Goal: Task Accomplishment & Management: Manage account settings

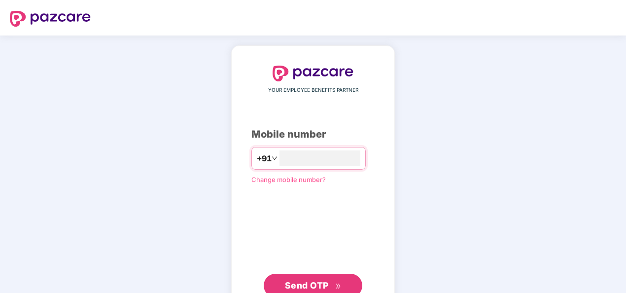
type input "**********"
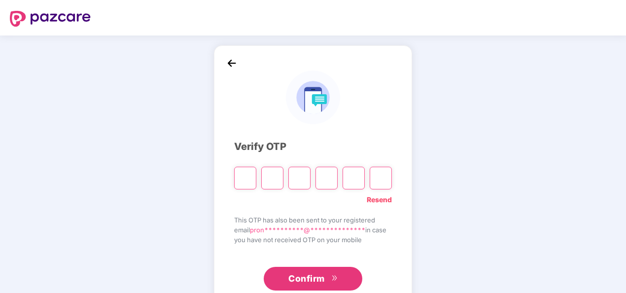
paste input "*"
type input "*"
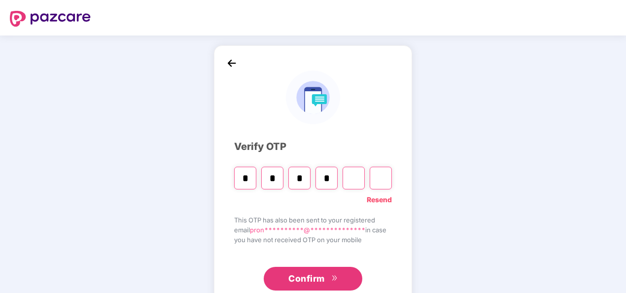
type input "*"
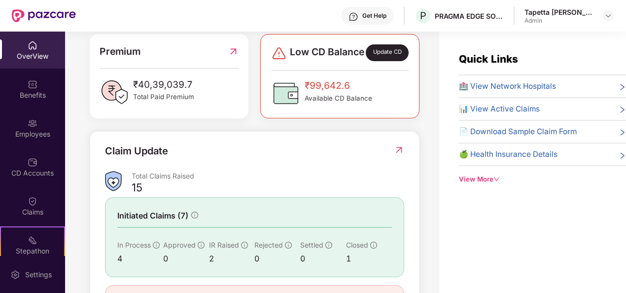
scroll to position [316, 0]
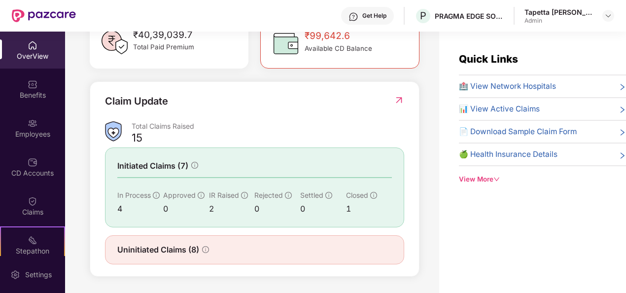
click at [205, 249] on icon "info-circle" at bounding box center [205, 249] width 7 height 7
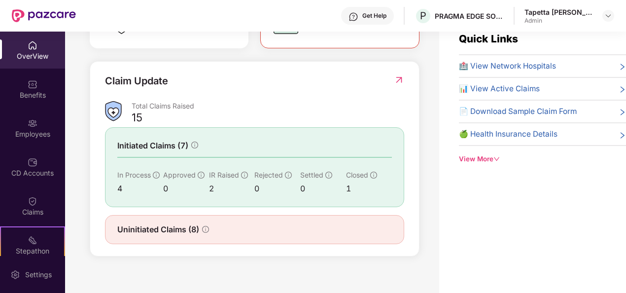
scroll to position [32, 0]
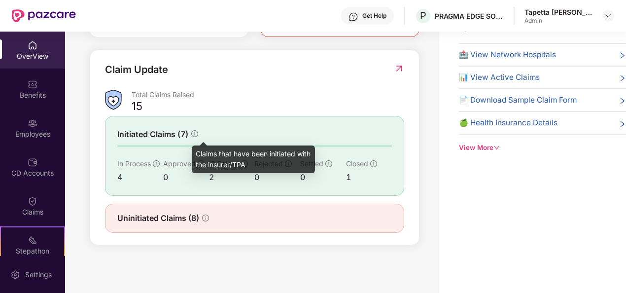
click at [195, 133] on icon "info-circle" at bounding box center [194, 133] width 7 height 7
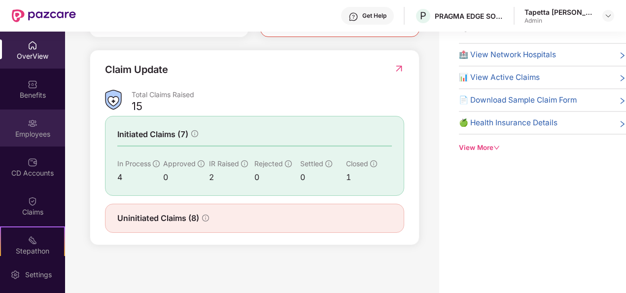
click at [32, 124] on img at bounding box center [33, 123] width 10 height 10
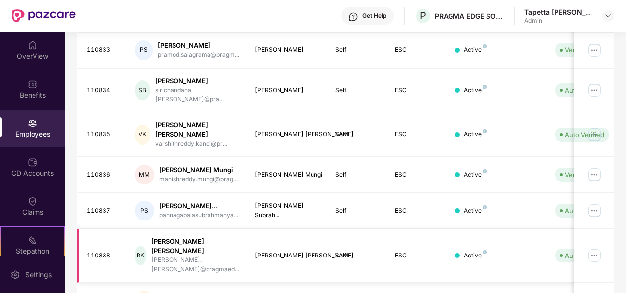
scroll to position [320, 0]
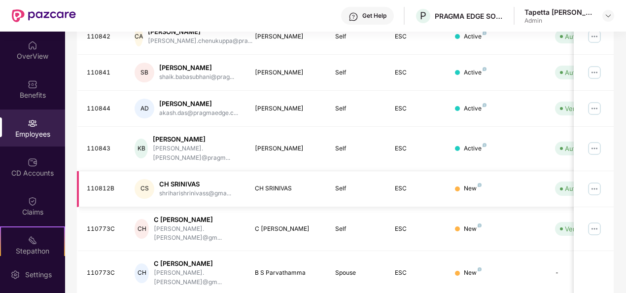
scroll to position [212, 0]
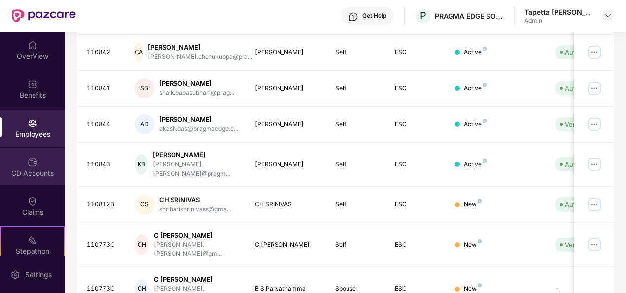
click at [33, 172] on div "CD Accounts" at bounding box center [32, 173] width 65 height 10
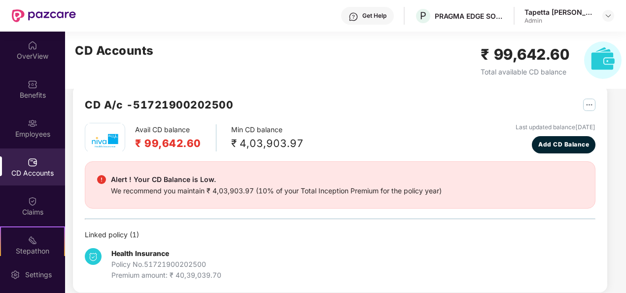
scroll to position [0, 0]
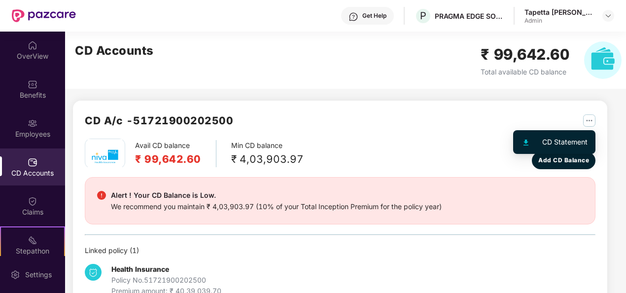
click at [588, 125] on img "button" at bounding box center [589, 120] width 12 height 12
click at [576, 138] on div "CD Statement" at bounding box center [564, 142] width 45 height 11
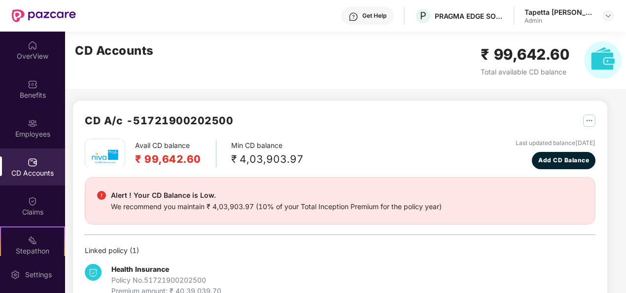
click at [588, 123] on img "button" at bounding box center [589, 120] width 12 height 12
click at [443, 115] on div "CD A/c - 51721900202500" at bounding box center [340, 125] width 511 height 26
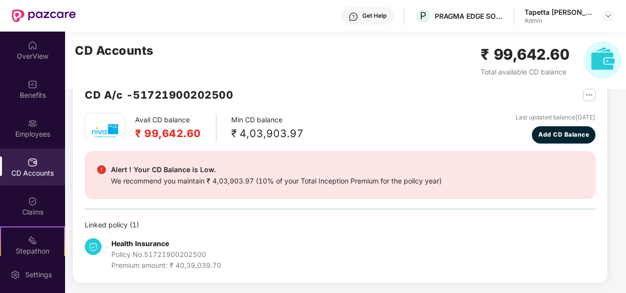
scroll to position [26, 0]
click at [151, 258] on div "Policy No. 51721900202500" at bounding box center [166, 254] width 110 height 11
click at [161, 174] on div "Alert ! Your CD Balance is Low. We recommend you maintain ₹ 4,03,903.97 (10% of…" at bounding box center [276, 174] width 331 height 23
drag, startPoint x: 161, startPoint y: 174, endPoint x: 121, endPoint y: 174, distance: 39.9
click at [121, 174] on div "Alert ! Your CD Balance is Low." at bounding box center [276, 169] width 331 height 12
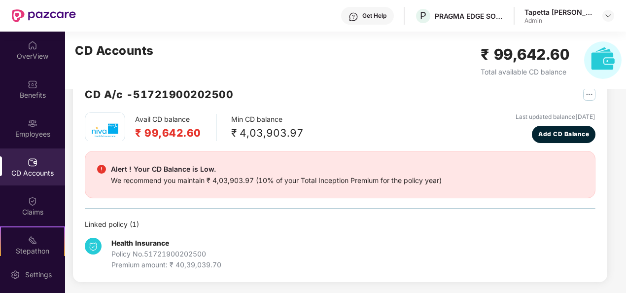
click at [149, 96] on h2 "CD A/c - 51721900202500" at bounding box center [159, 94] width 148 height 16
click at [255, 129] on div "₹ 4,03,903.97" at bounding box center [267, 133] width 72 height 16
click at [381, 111] on div "CD A/c - 51721900202500" at bounding box center [340, 99] width 511 height 26
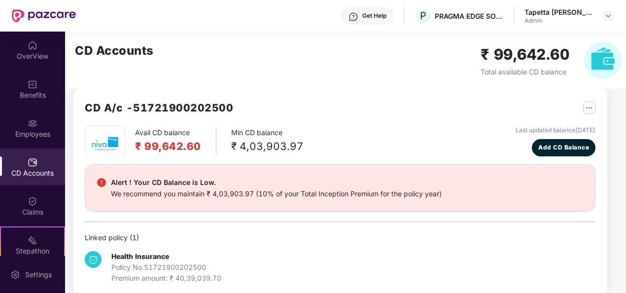
scroll to position [0, 0]
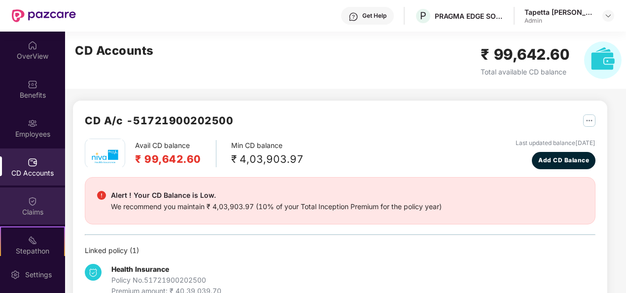
click at [23, 197] on div "Claims" at bounding box center [32, 205] width 65 height 37
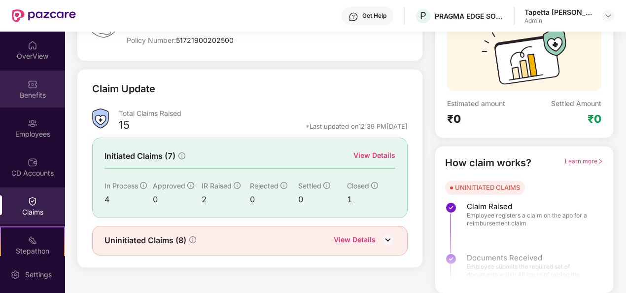
click at [30, 92] on div "Benefits" at bounding box center [32, 95] width 65 height 10
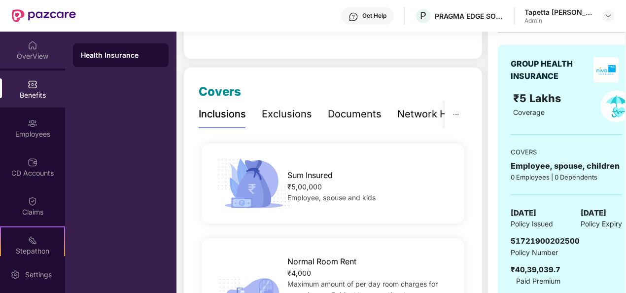
click at [34, 59] on div "OverView" at bounding box center [32, 56] width 65 height 10
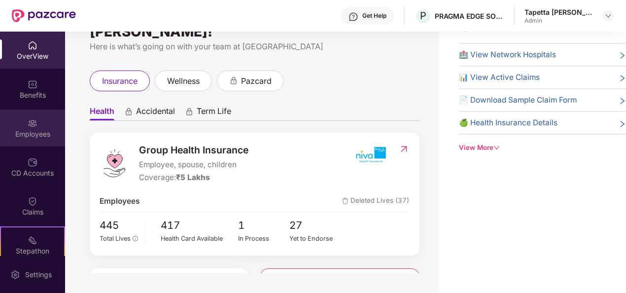
click at [24, 127] on div "Employees" at bounding box center [32, 127] width 65 height 37
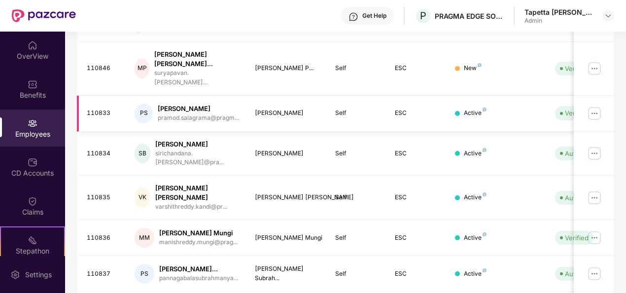
scroll to position [320, 0]
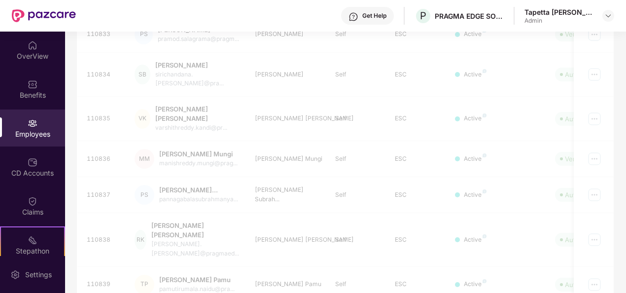
scroll to position [311, 0]
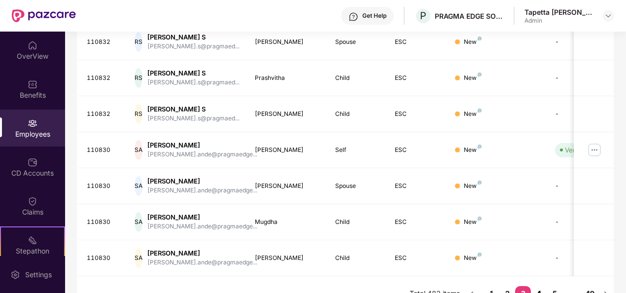
click at [536, 286] on link "4" at bounding box center [539, 293] width 16 height 15
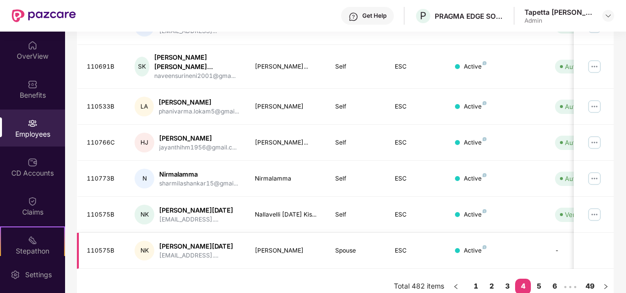
scroll to position [320, 0]
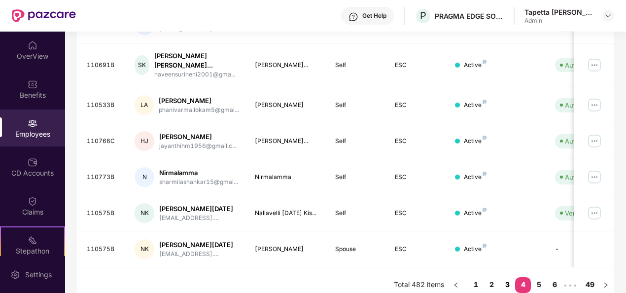
click at [505, 277] on link "3" at bounding box center [508, 284] width 16 height 15
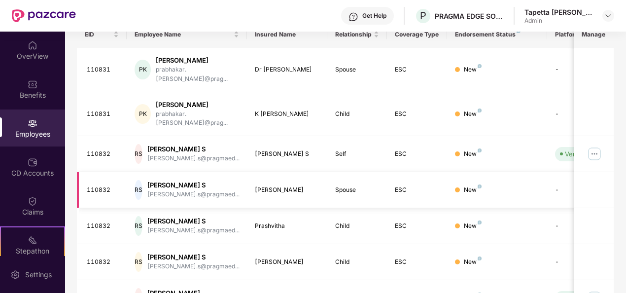
scroll to position [311, 0]
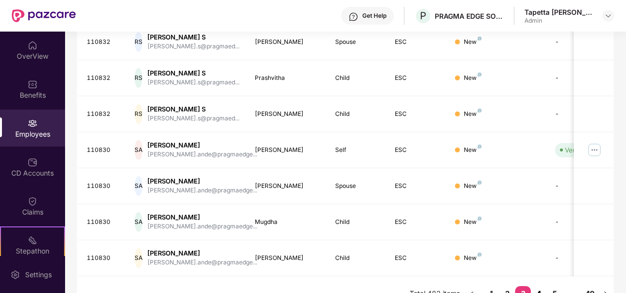
click at [540, 286] on link "4" at bounding box center [539, 293] width 16 height 15
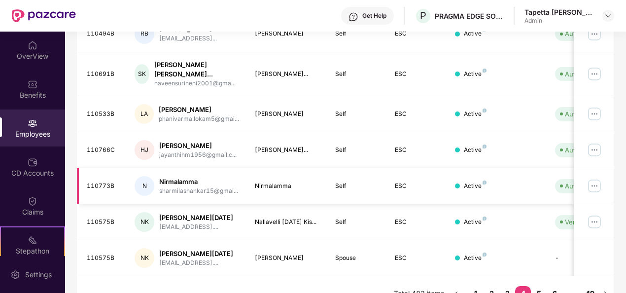
click at [589, 179] on img at bounding box center [595, 186] width 16 height 16
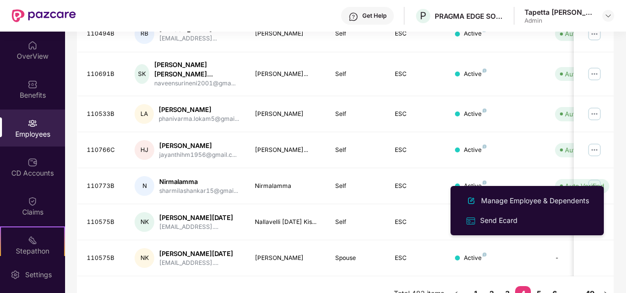
click at [573, 197] on div "Manage Employee & Dependents" at bounding box center [535, 200] width 112 height 11
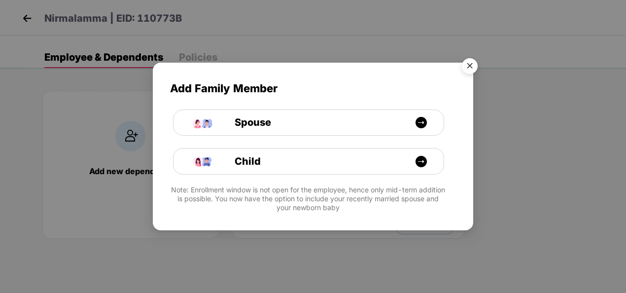
click at [470, 71] on img "Close" at bounding box center [470, 68] width 28 height 28
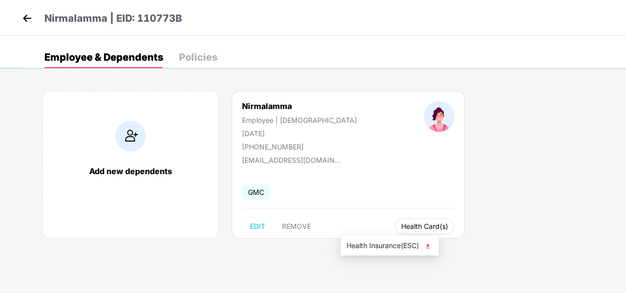
click at [401, 226] on span "Health Card(s)" at bounding box center [424, 226] width 47 height 5
click at [395, 250] on li "Health Insurance(ESC)" at bounding box center [390, 246] width 98 height 16
click at [25, 18] on img at bounding box center [27, 18] width 15 height 15
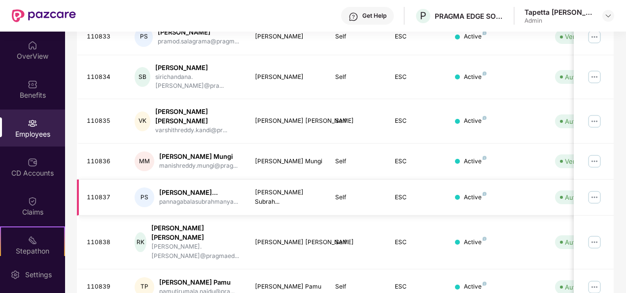
scroll to position [320, 0]
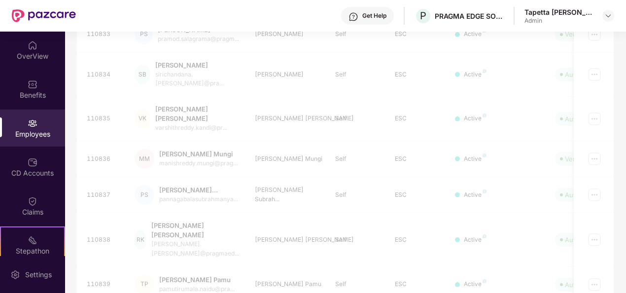
scroll to position [311, 0]
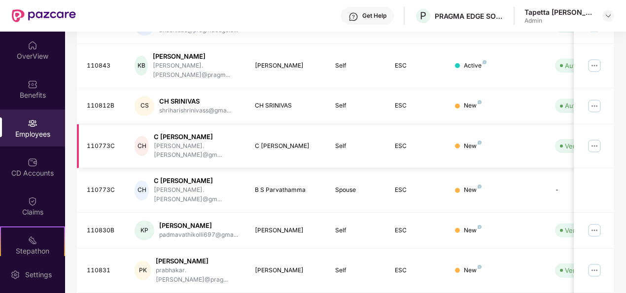
click at [594, 138] on img at bounding box center [595, 146] width 16 height 16
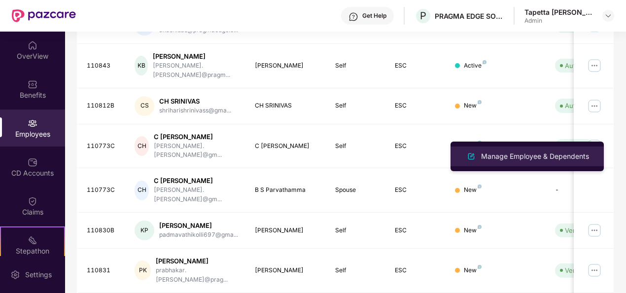
click at [538, 156] on div "Manage Employee & Dependents" at bounding box center [535, 156] width 112 height 11
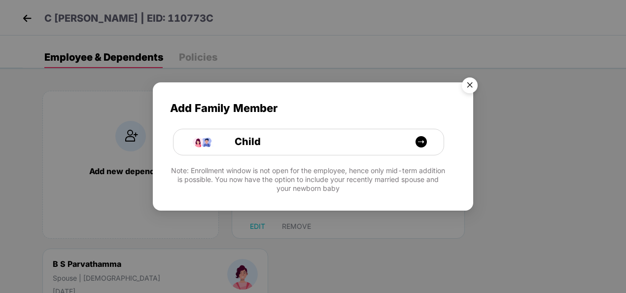
click at [468, 87] on img "Close" at bounding box center [470, 87] width 28 height 28
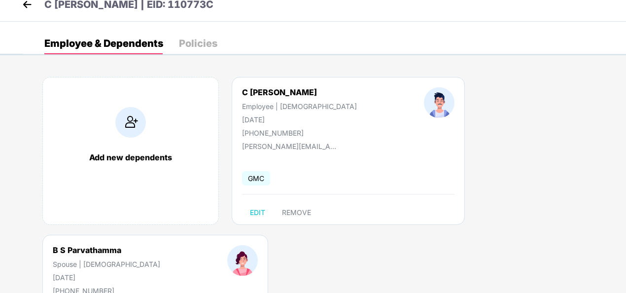
scroll to position [0, 0]
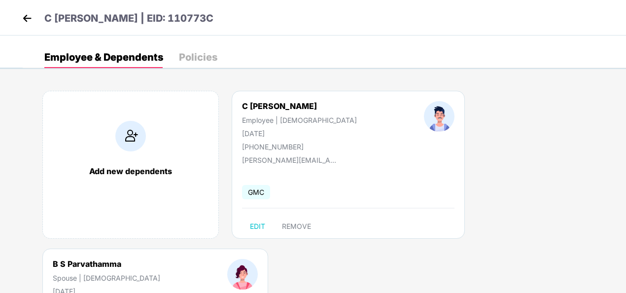
click at [25, 19] on img at bounding box center [27, 18] width 15 height 15
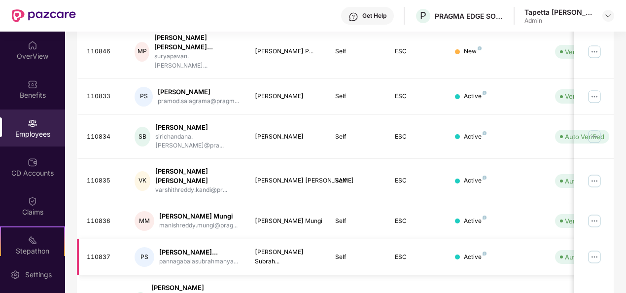
scroll to position [320, 0]
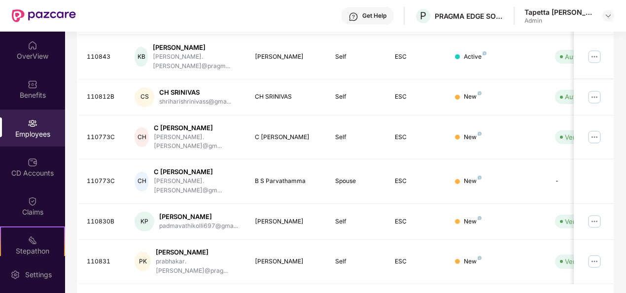
scroll to position [311, 0]
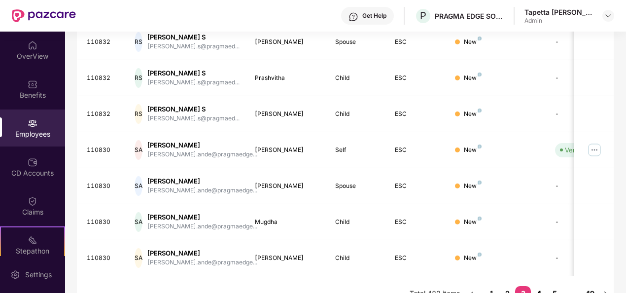
click at [538, 286] on link "4" at bounding box center [539, 293] width 16 height 15
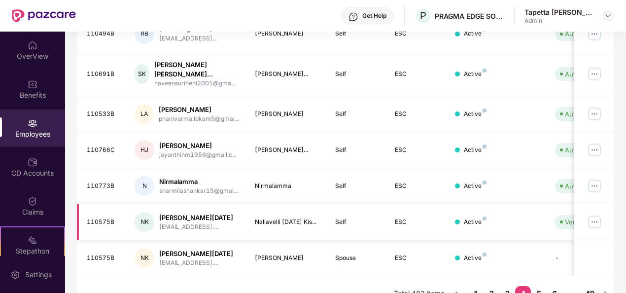
scroll to position [320, 0]
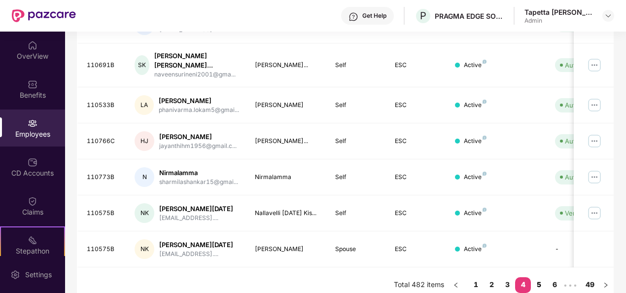
click at [536, 277] on link "5" at bounding box center [539, 284] width 16 height 15
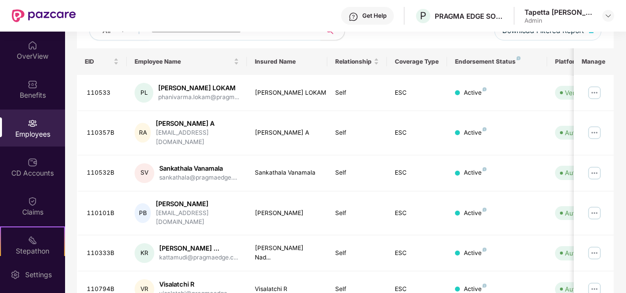
scroll to position [122, 0]
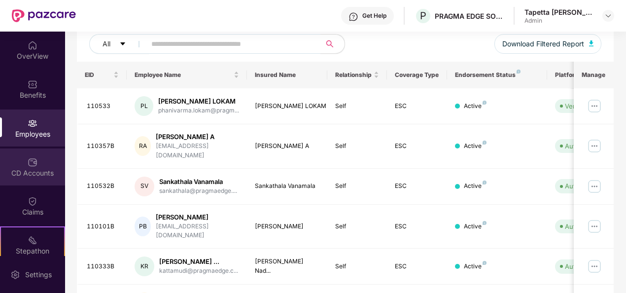
click at [26, 170] on div "CD Accounts" at bounding box center [32, 173] width 65 height 10
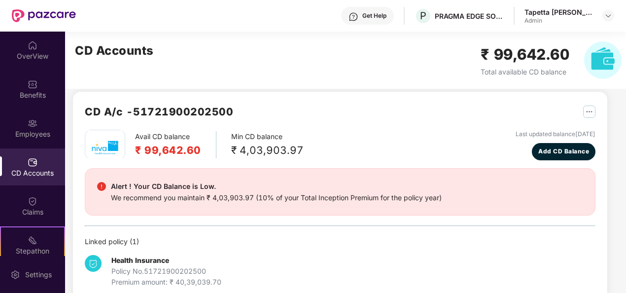
scroll to position [0, 0]
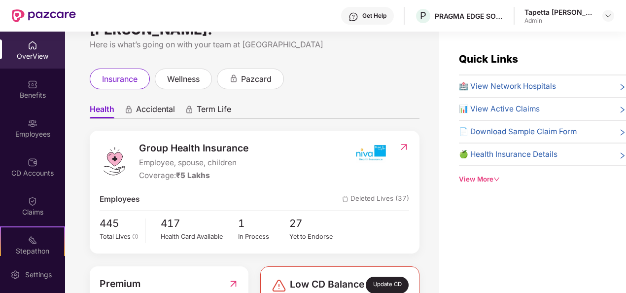
scroll to position [99, 0]
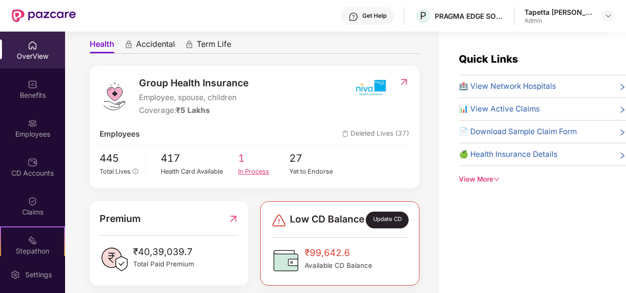
click at [257, 167] on div "In Process" at bounding box center [264, 172] width 52 height 10
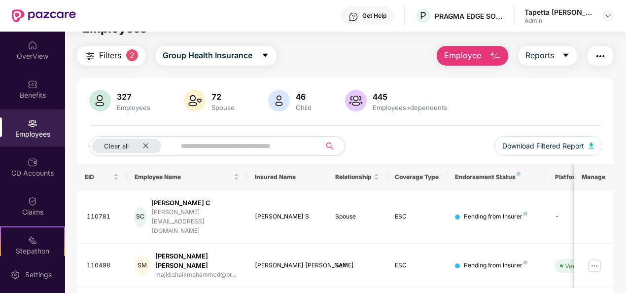
scroll to position [32, 0]
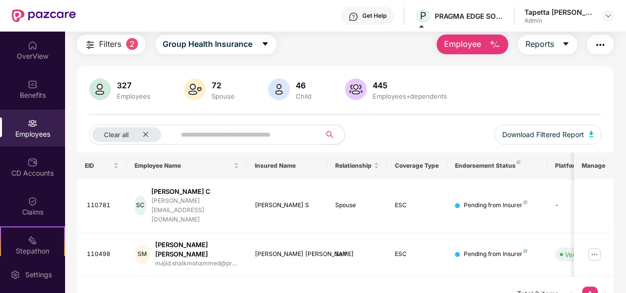
click at [203, 129] on input "text" at bounding box center [244, 134] width 127 height 15
click at [147, 136] on icon "close" at bounding box center [146, 134] width 6 height 6
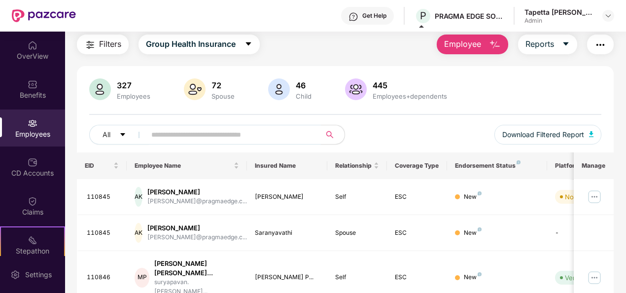
click at [213, 138] on input "text" at bounding box center [229, 134] width 156 height 15
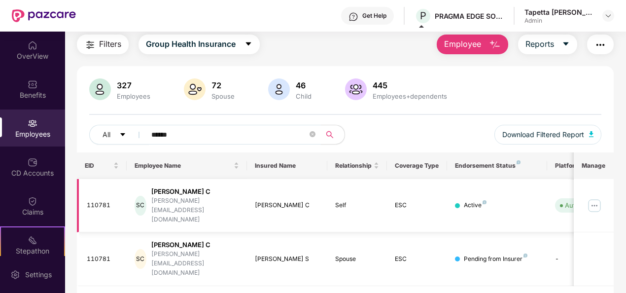
type input "******"
click at [601, 198] on img at bounding box center [595, 206] width 16 height 16
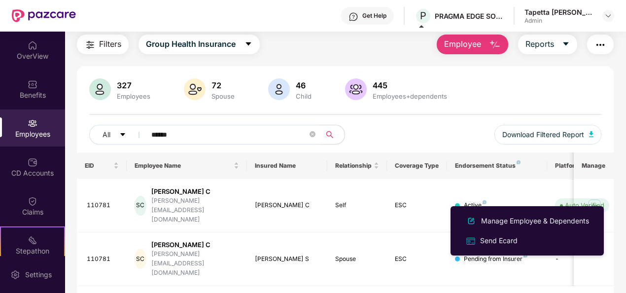
click at [501, 224] on div "Manage Employee & Dependents" at bounding box center [535, 220] width 112 height 11
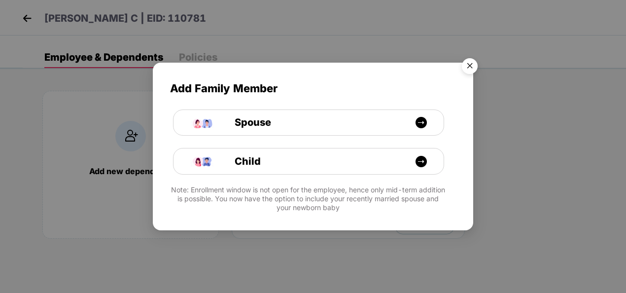
click at [473, 68] on img "Close" at bounding box center [470, 68] width 28 height 28
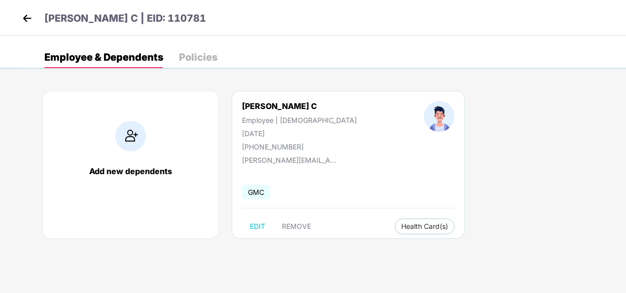
click at [27, 15] on img at bounding box center [27, 18] width 15 height 15
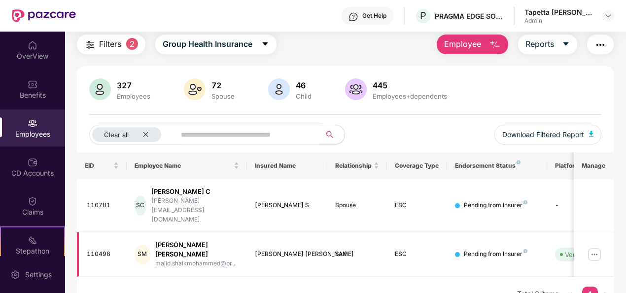
click at [592, 247] on img at bounding box center [595, 255] width 16 height 16
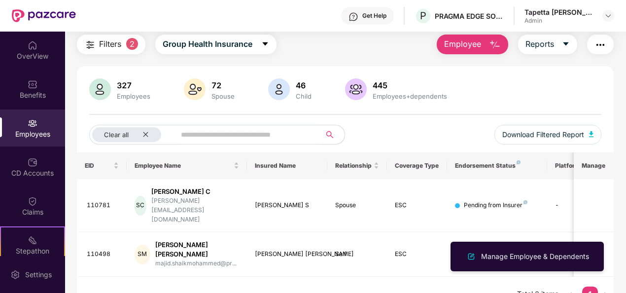
click at [539, 257] on div "Manage Employee & Dependents" at bounding box center [535, 256] width 112 height 11
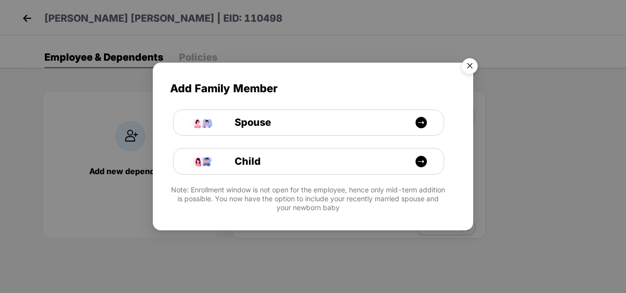
click at [465, 66] on img "Close" at bounding box center [470, 68] width 28 height 28
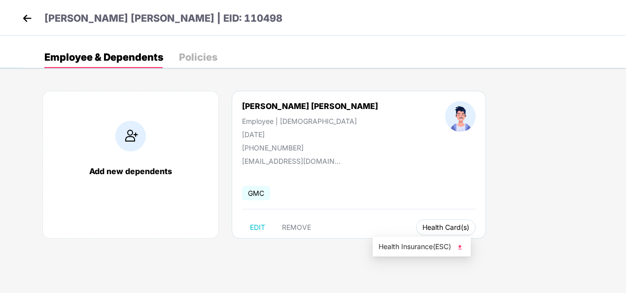
click at [416, 220] on button "Health Card(s)" at bounding box center [446, 227] width 60 height 16
drag, startPoint x: 406, startPoint y: 249, endPoint x: 401, endPoint y: 238, distance: 11.9
click at [406, 248] on span "Health Insurance(ESC)" at bounding box center [422, 246] width 86 height 11
click at [23, 23] on img at bounding box center [27, 18] width 15 height 15
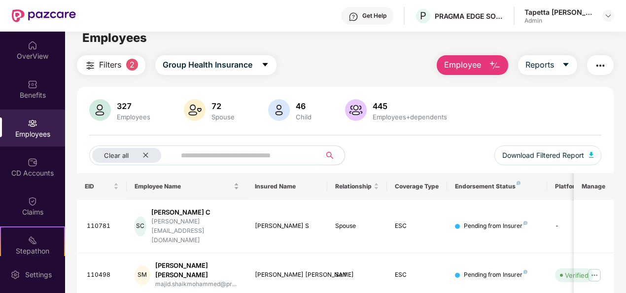
scroll to position [0, 0]
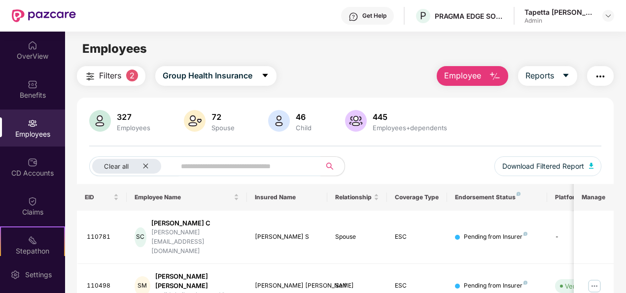
click at [119, 79] on span "Filters" at bounding box center [110, 76] width 22 height 12
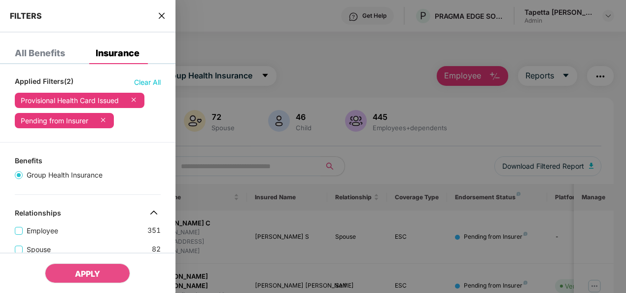
click at [106, 122] on icon at bounding box center [103, 120] width 10 height 10
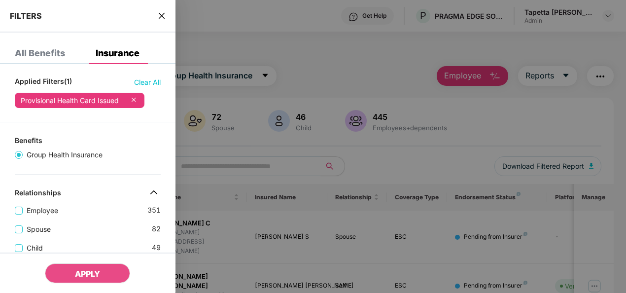
click at [137, 100] on icon at bounding box center [134, 100] width 10 height 10
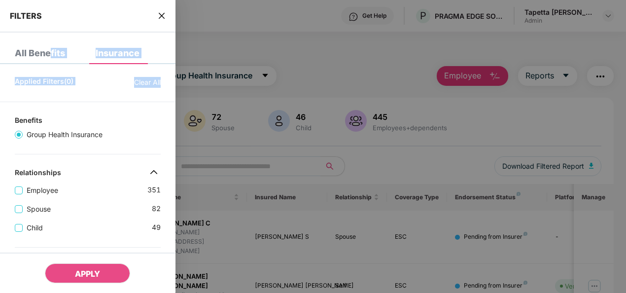
drag, startPoint x: 50, startPoint y: 56, endPoint x: 148, endPoint y: 91, distance: 103.7
click at [287, 49] on div at bounding box center [313, 146] width 626 height 293
click at [383, 72] on div at bounding box center [313, 146] width 626 height 293
click at [164, 19] on icon "close" at bounding box center [162, 16] width 8 height 8
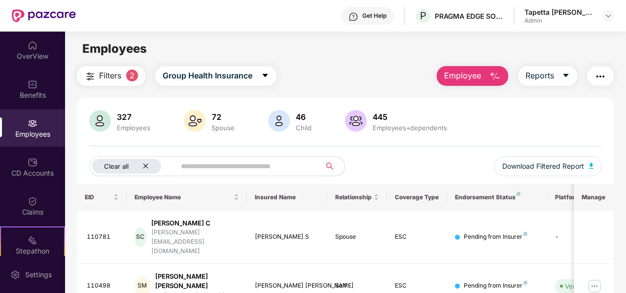
click at [146, 162] on div "Clear all" at bounding box center [126, 166] width 69 height 15
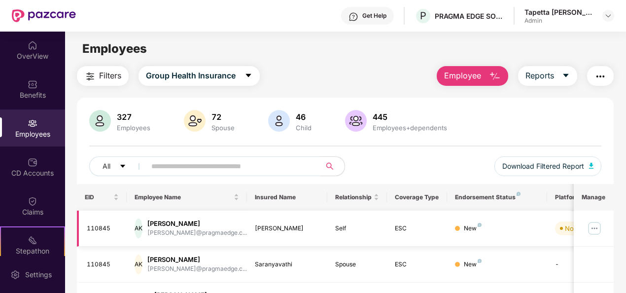
click at [596, 226] on img at bounding box center [595, 228] width 16 height 16
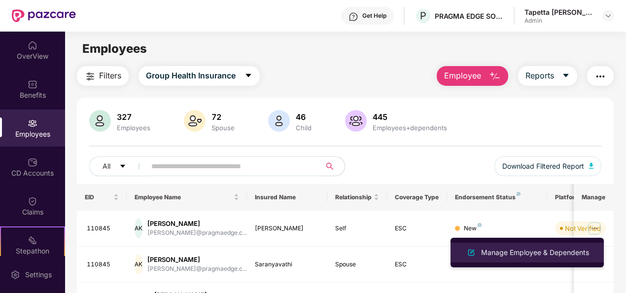
click at [563, 252] on div "Manage Employee & Dependents" at bounding box center [535, 252] width 112 height 11
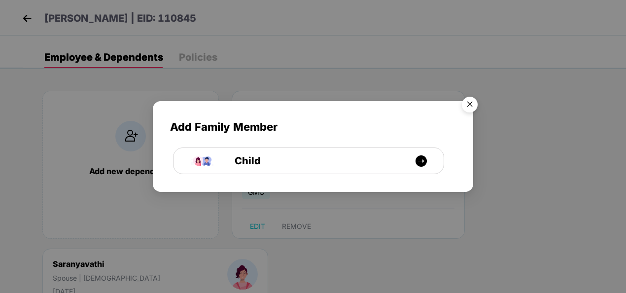
click at [467, 97] on img "Close" at bounding box center [470, 106] width 28 height 28
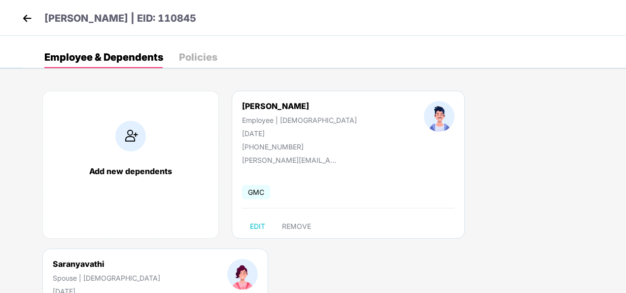
click at [38, 20] on header "[PERSON_NAME] | EID: 110845" at bounding box center [108, 20] width 177 height 18
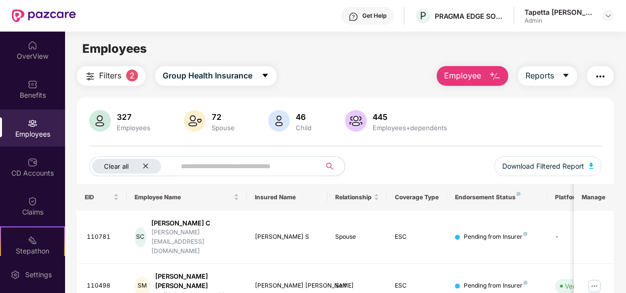
click at [143, 166] on icon "close" at bounding box center [146, 166] width 6 height 6
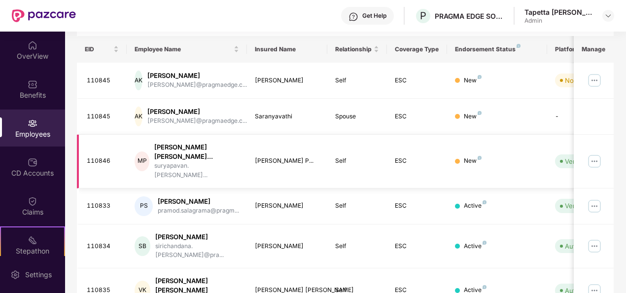
scroll to position [197, 0]
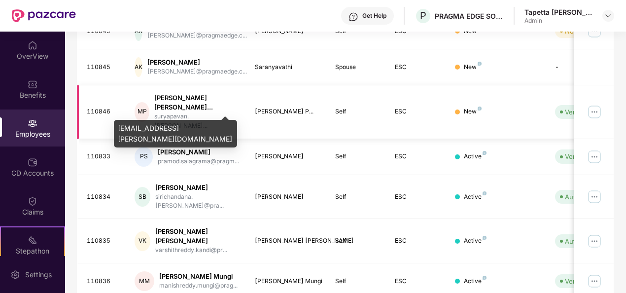
click at [199, 112] on div "suryapavan.[PERSON_NAME]..." at bounding box center [196, 121] width 85 height 19
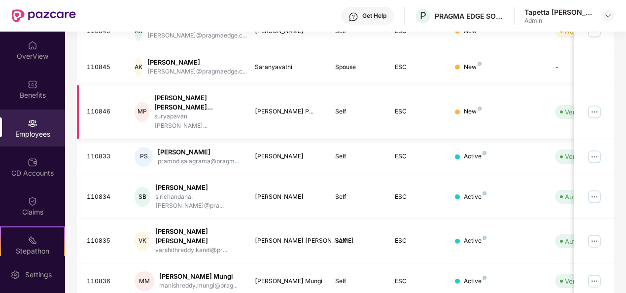
click at [593, 104] on img at bounding box center [595, 112] width 16 height 16
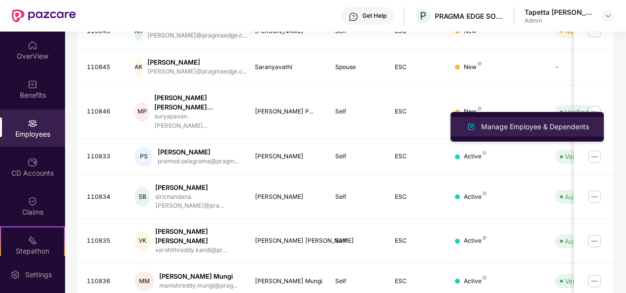
click at [524, 131] on div "Manage Employee & Dependents" at bounding box center [535, 126] width 112 height 11
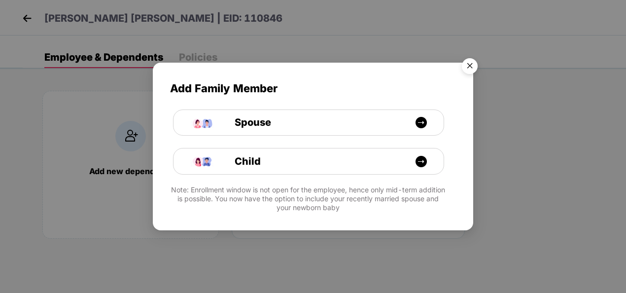
click at [475, 67] on img "Close" at bounding box center [470, 68] width 28 height 28
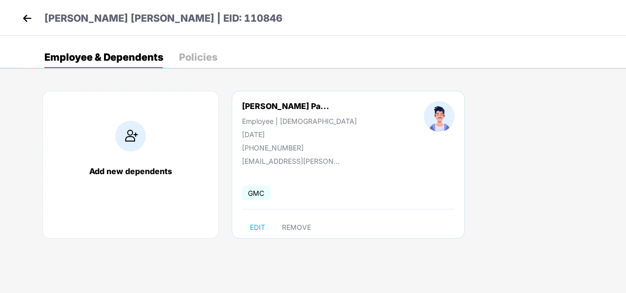
click at [28, 21] on img at bounding box center [27, 18] width 15 height 15
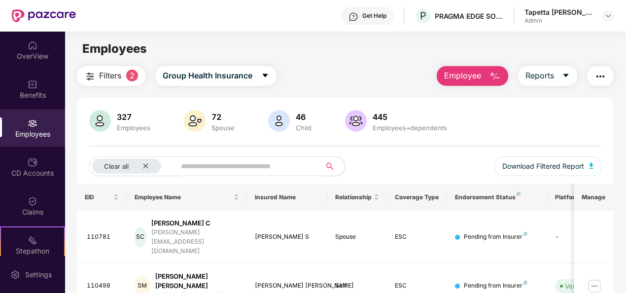
scroll to position [32, 0]
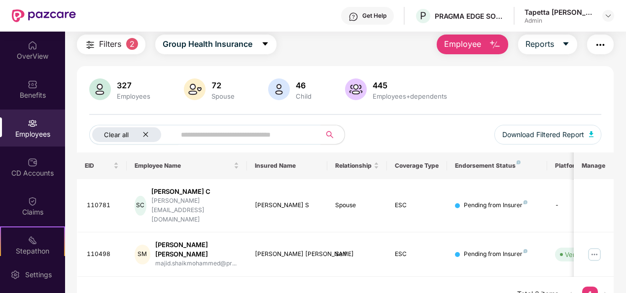
click at [148, 132] on icon "close" at bounding box center [145, 134] width 5 height 5
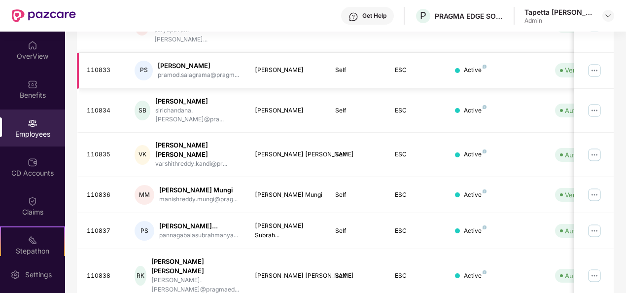
scroll to position [320, 0]
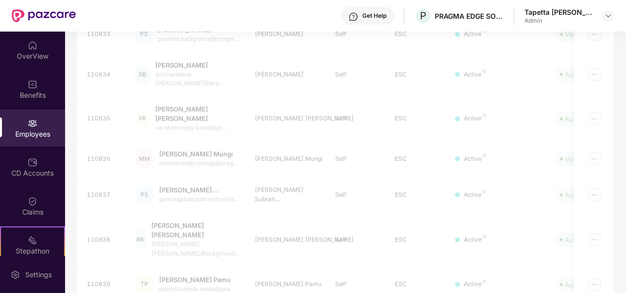
scroll to position [311, 0]
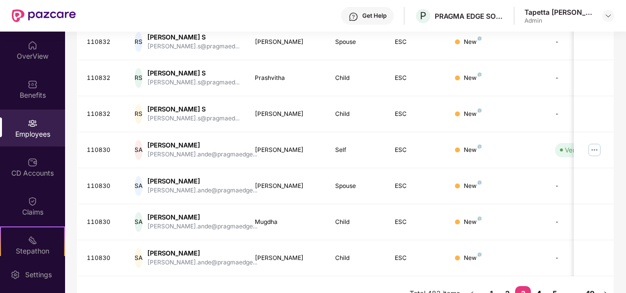
click at [537, 286] on link "4" at bounding box center [539, 293] width 16 height 15
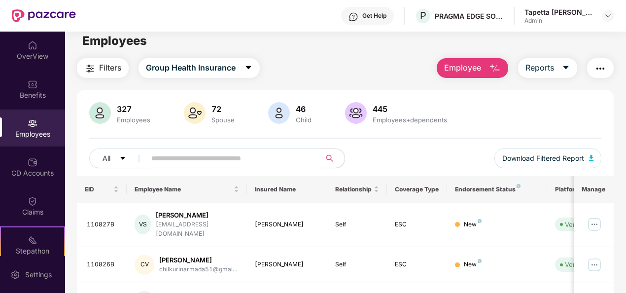
scroll to position [0, 0]
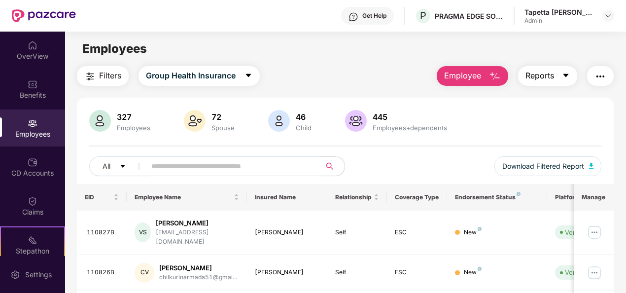
click at [555, 85] on button "Reports" at bounding box center [547, 76] width 59 height 20
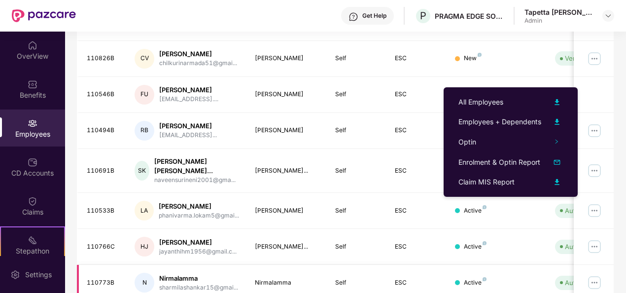
scroll to position [247, 0]
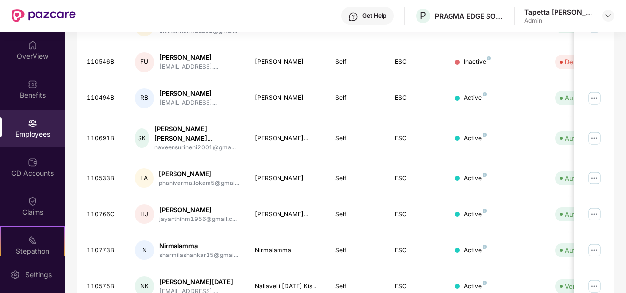
click at [69, 205] on div "Filters Group Health Insurance Employee Reports 327 Employees 72 Spouse 46 Chil…" at bounding box center [345, 98] width 561 height 557
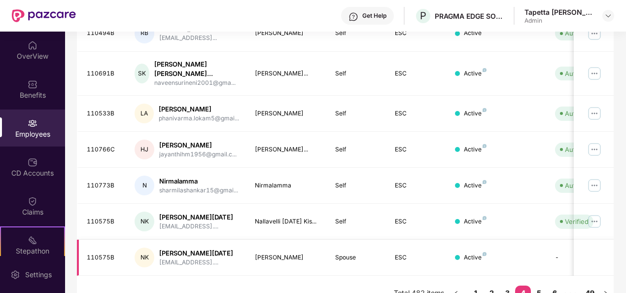
scroll to position [320, 0]
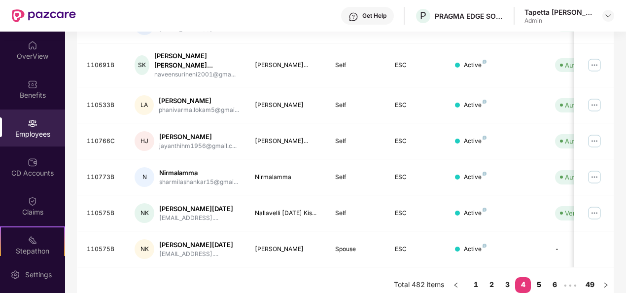
click at [538, 277] on link "5" at bounding box center [539, 284] width 16 height 15
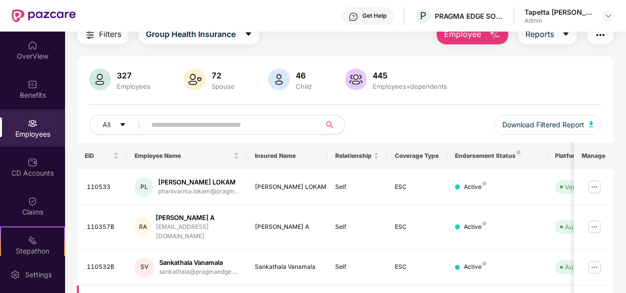
scroll to position [0, 0]
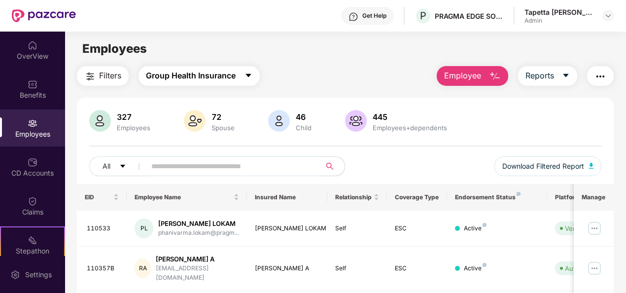
click at [187, 78] on span "Group Health Insurance" at bounding box center [191, 76] width 90 height 12
click at [304, 47] on div "Employees" at bounding box center [345, 48] width 561 height 19
click at [209, 83] on button "Group Health Insurance" at bounding box center [199, 76] width 121 height 20
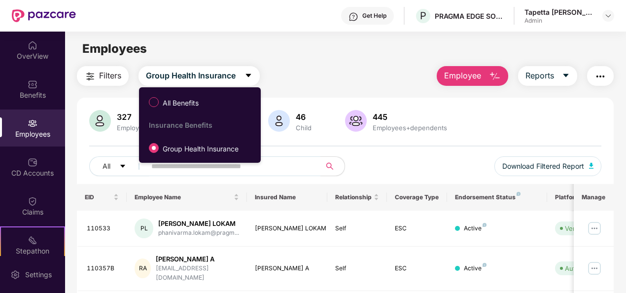
click at [197, 103] on span "All Benefits" at bounding box center [181, 103] width 44 height 11
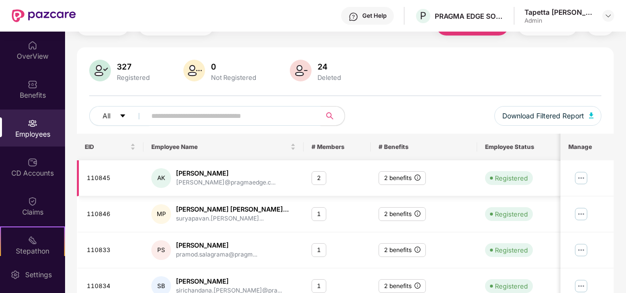
scroll to position [99, 0]
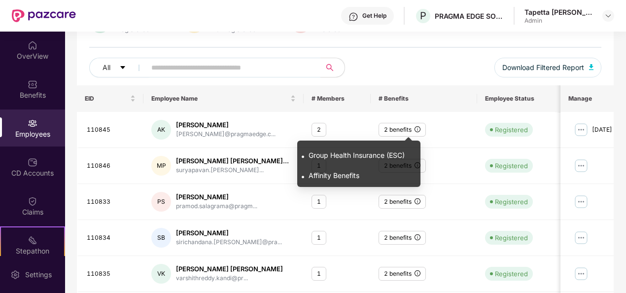
click at [352, 178] on span "Affinity Benefits" at bounding box center [334, 175] width 51 height 8
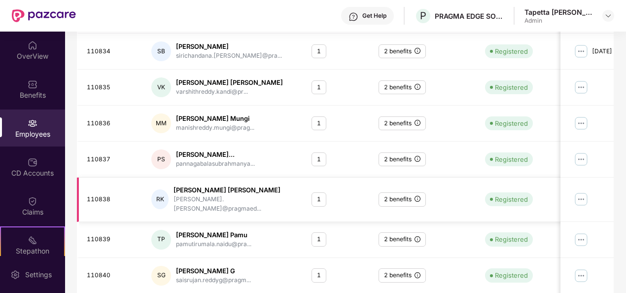
scroll to position [311, 0]
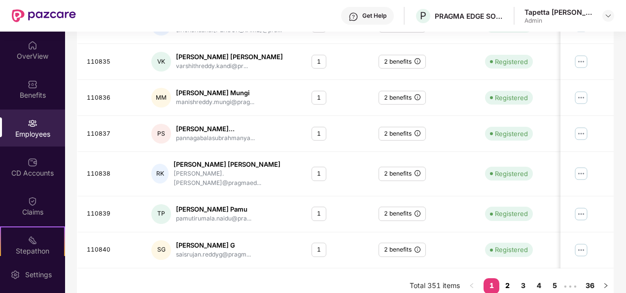
click at [514, 278] on link "2" at bounding box center [508, 285] width 16 height 15
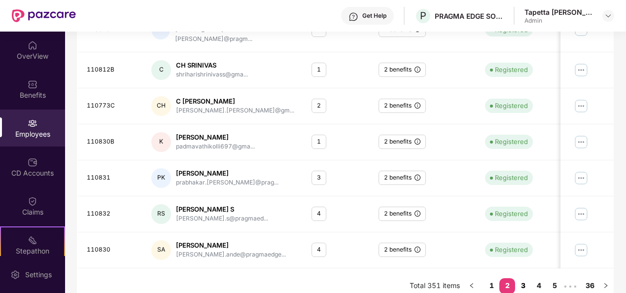
click at [524, 278] on link "3" at bounding box center [523, 285] width 16 height 15
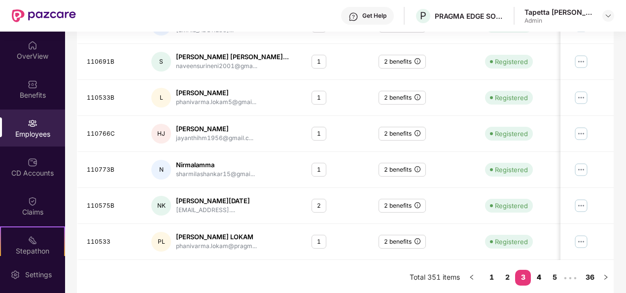
click at [535, 274] on link "4" at bounding box center [539, 277] width 16 height 15
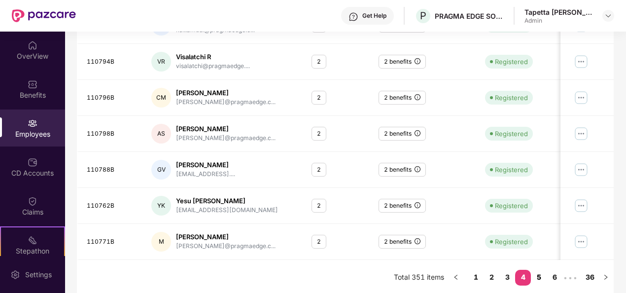
click at [540, 276] on link "5" at bounding box center [539, 277] width 16 height 15
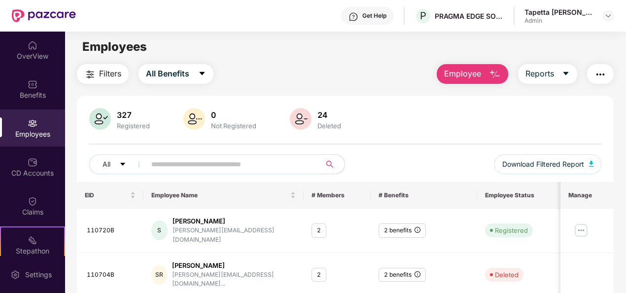
scroll to position [0, 0]
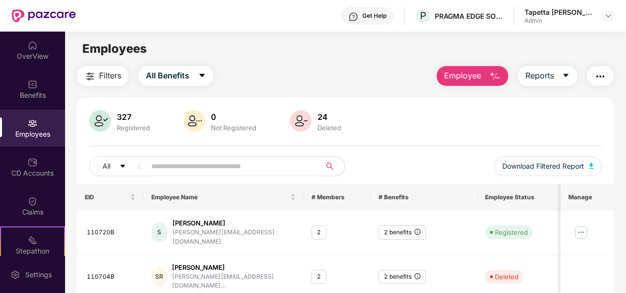
click at [262, 166] on input "text" at bounding box center [229, 166] width 156 height 15
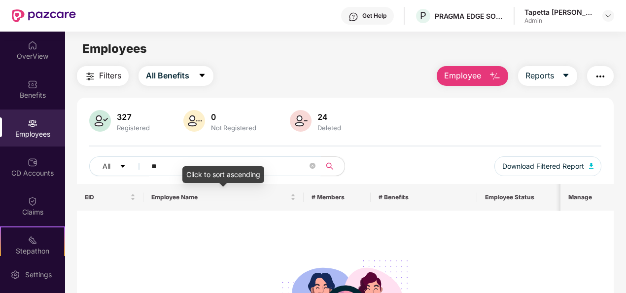
type input "*"
type input "******"
click at [312, 170] on span at bounding box center [313, 166] width 6 height 9
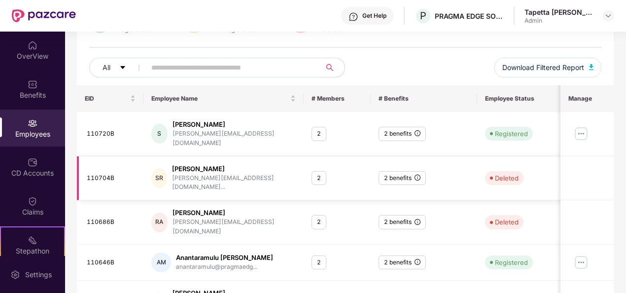
scroll to position [148, 0]
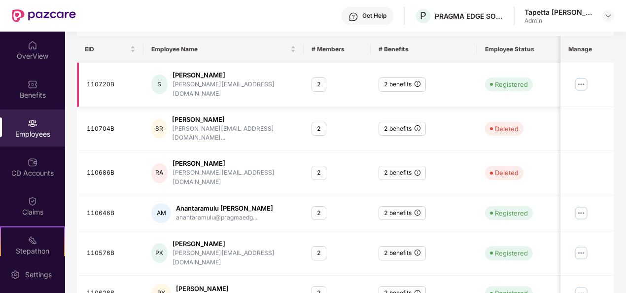
click at [582, 78] on img at bounding box center [581, 84] width 16 height 16
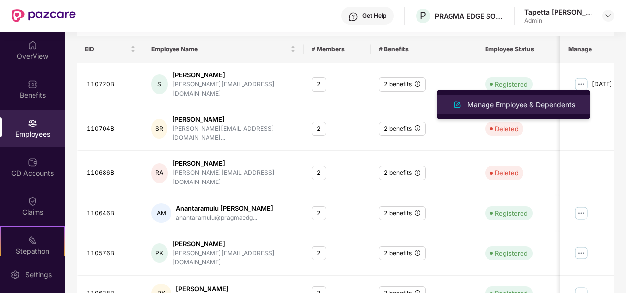
click at [560, 107] on div "Manage Employee & Dependents" at bounding box center [522, 104] width 112 height 11
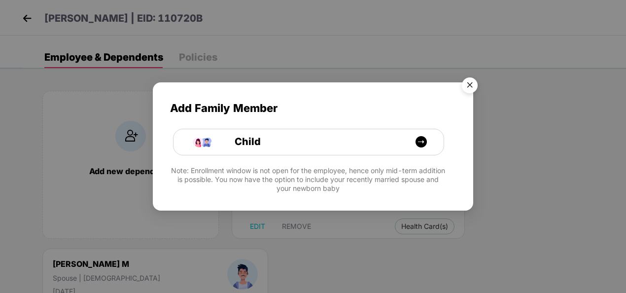
click at [474, 90] on img "Close" at bounding box center [470, 87] width 28 height 28
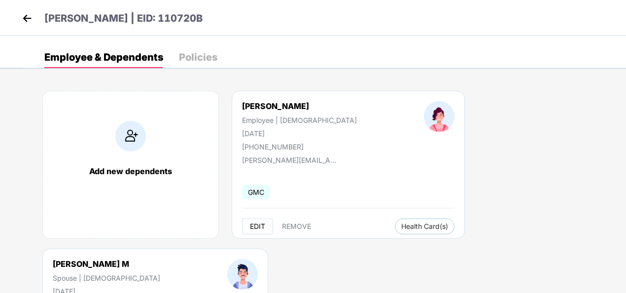
click at [261, 225] on span "EDIT" at bounding box center [257, 226] width 15 height 8
select select "******"
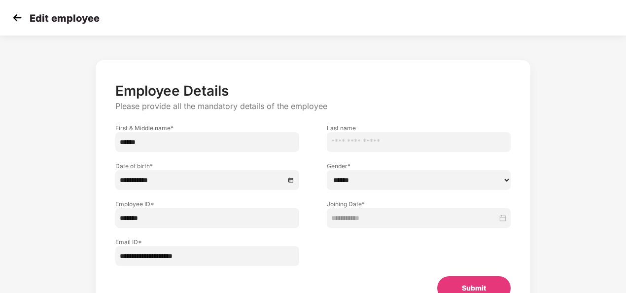
scroll to position [0, 0]
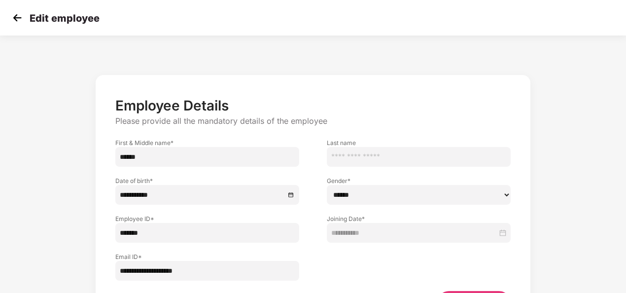
click at [15, 17] on img at bounding box center [17, 17] width 15 height 15
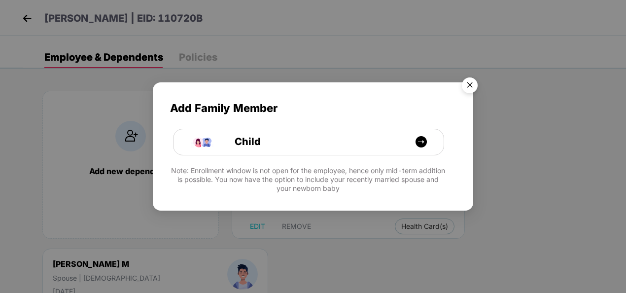
drag, startPoint x: 468, startPoint y: 79, endPoint x: 199, endPoint y: 120, distance: 271.9
click at [467, 79] on img "Close" at bounding box center [470, 87] width 28 height 28
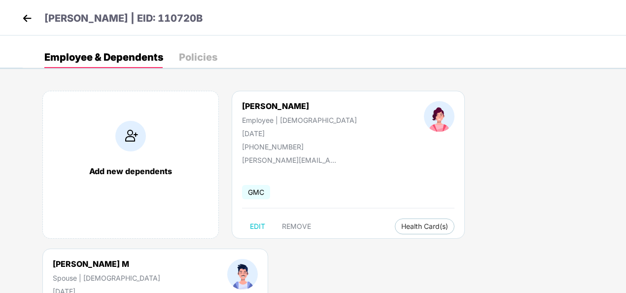
click at [24, 18] on img at bounding box center [27, 18] width 15 height 15
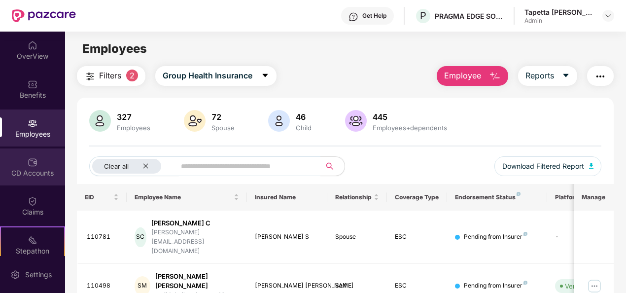
click at [36, 177] on div "CD Accounts" at bounding box center [32, 173] width 65 height 10
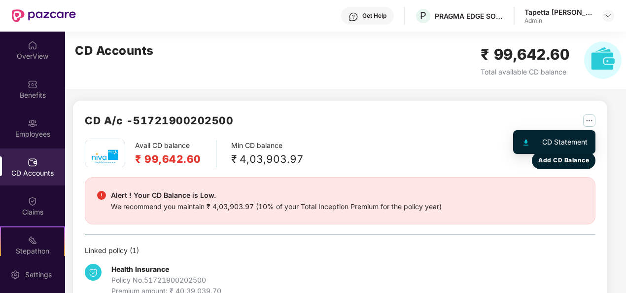
click at [580, 140] on div "CD Statement" at bounding box center [564, 142] width 45 height 11
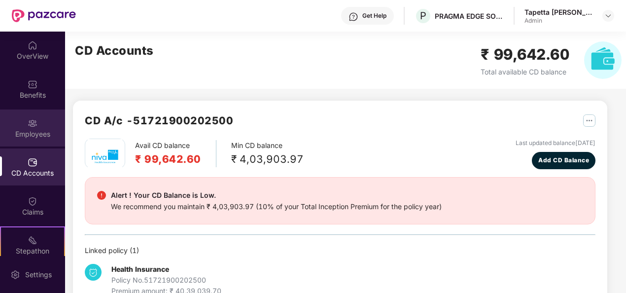
click at [28, 123] on img at bounding box center [33, 123] width 10 height 10
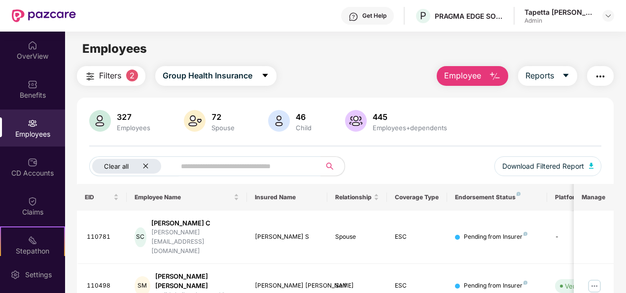
click at [148, 170] on div "Clear all" at bounding box center [126, 166] width 69 height 15
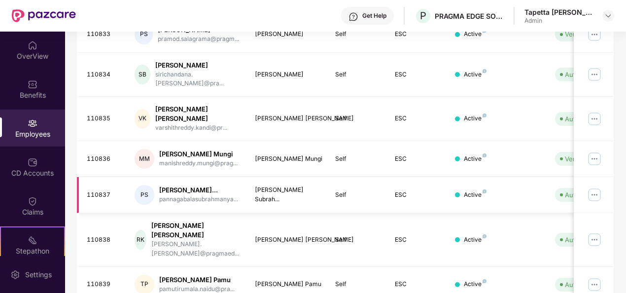
scroll to position [172, 0]
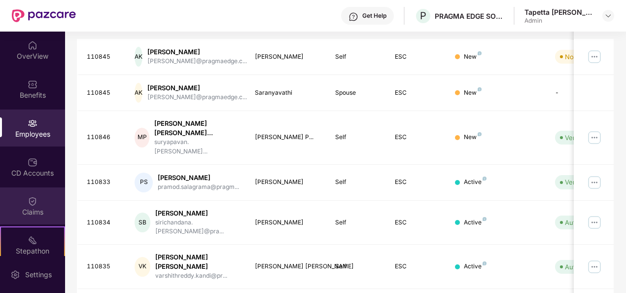
click at [39, 206] on div "Claims" at bounding box center [32, 205] width 65 height 37
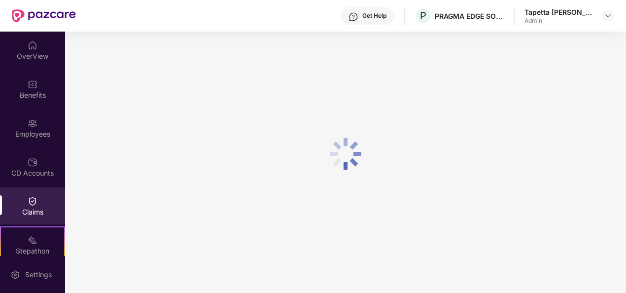
scroll to position [93, 0]
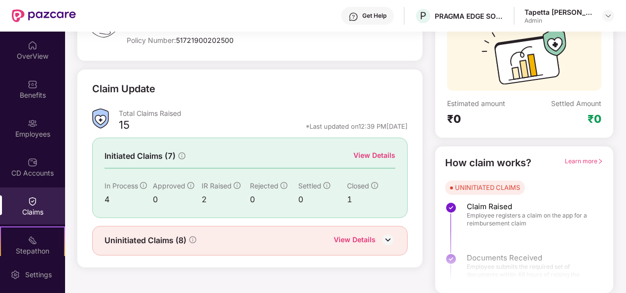
click at [384, 154] on div "View Details" at bounding box center [375, 155] width 42 height 11
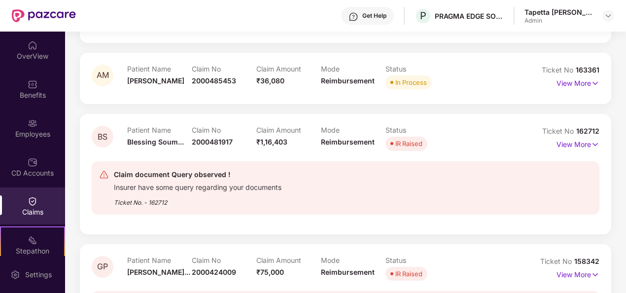
scroll to position [49, 0]
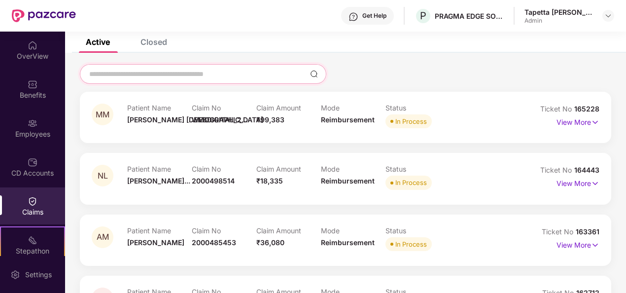
click at [196, 70] on input at bounding box center [197, 74] width 218 height 10
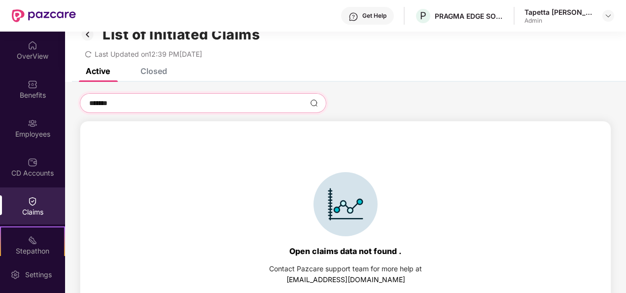
scroll to position [0, 0]
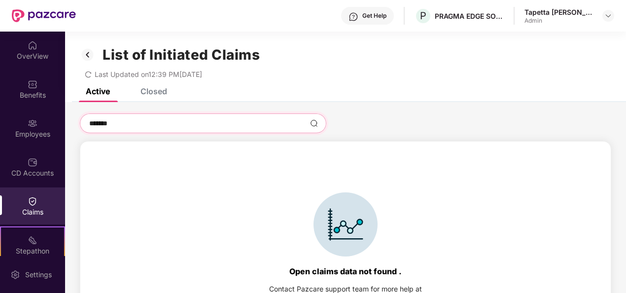
type input "*******"
click at [87, 53] on img at bounding box center [88, 54] width 16 height 17
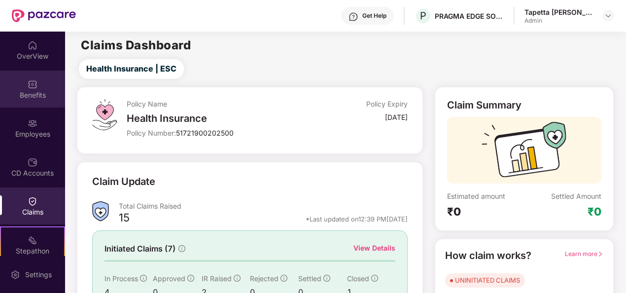
click at [40, 86] on div "Benefits" at bounding box center [32, 89] width 65 height 37
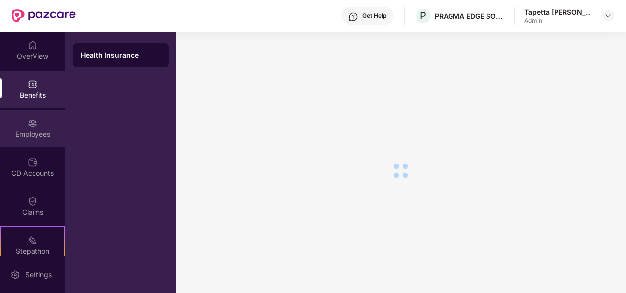
click at [43, 117] on div "Employees" at bounding box center [32, 127] width 65 height 37
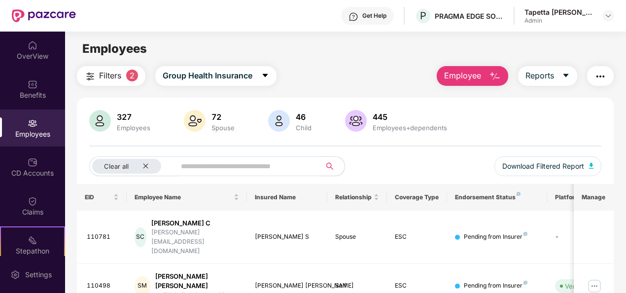
click at [216, 165] on input "text" at bounding box center [244, 166] width 127 height 15
click at [143, 165] on icon "close" at bounding box center [146, 166] width 6 height 6
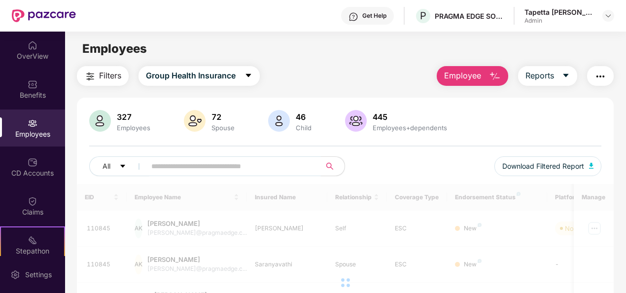
click at [174, 169] on input "text" at bounding box center [229, 166] width 156 height 15
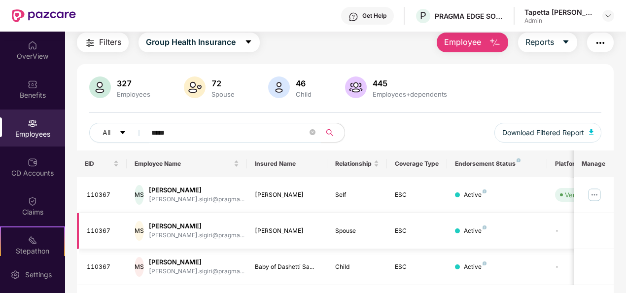
scroll to position [49, 0]
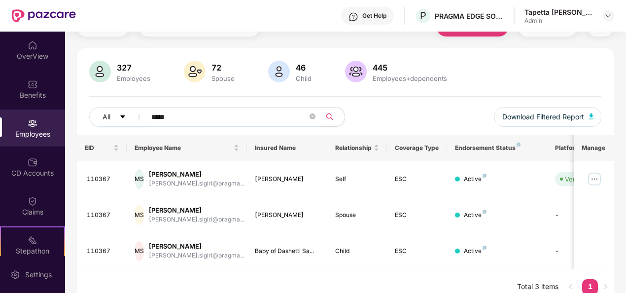
type input "*****"
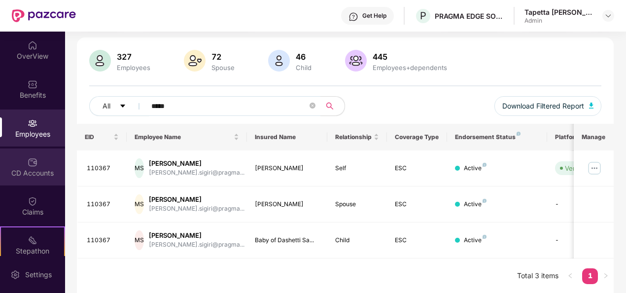
click at [19, 169] on div "CD Accounts" at bounding box center [32, 173] width 65 height 10
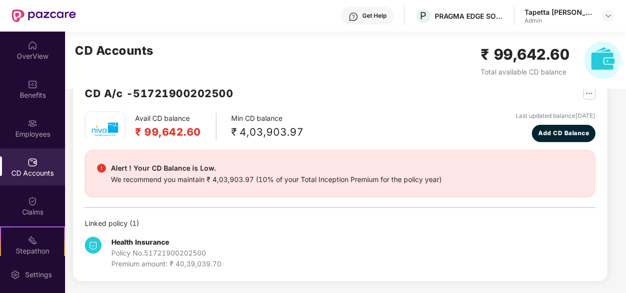
scroll to position [26, 0]
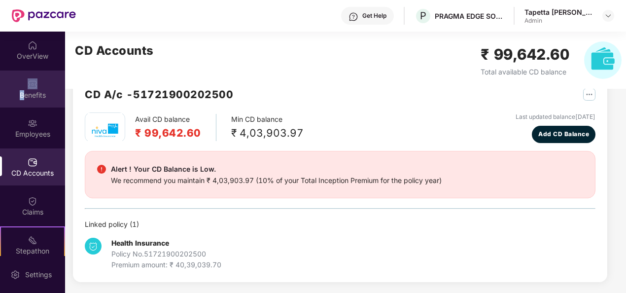
click at [21, 85] on div "Benefits" at bounding box center [32, 89] width 65 height 37
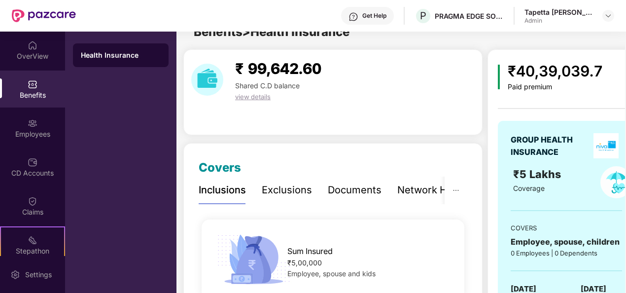
scroll to position [60, 0]
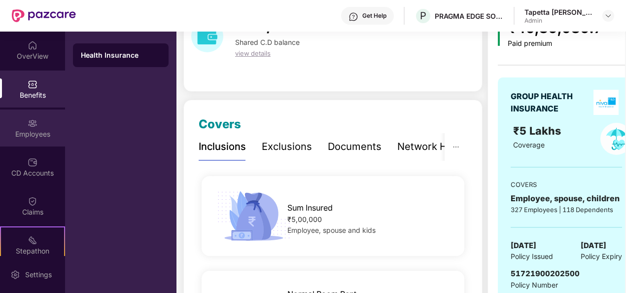
click at [26, 117] on div "Employees" at bounding box center [32, 127] width 65 height 37
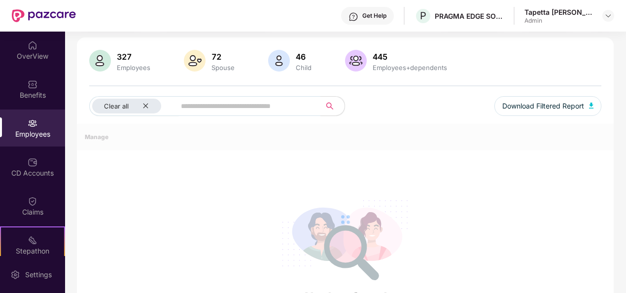
scroll to position [32, 0]
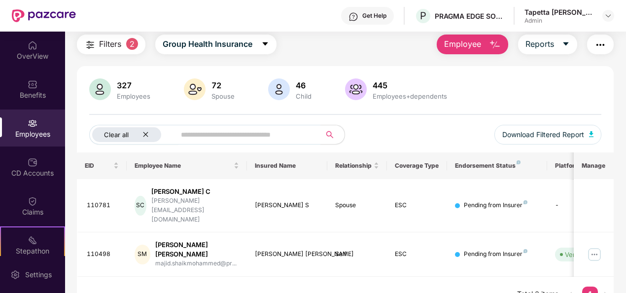
click at [143, 131] on icon "close" at bounding box center [146, 134] width 6 height 6
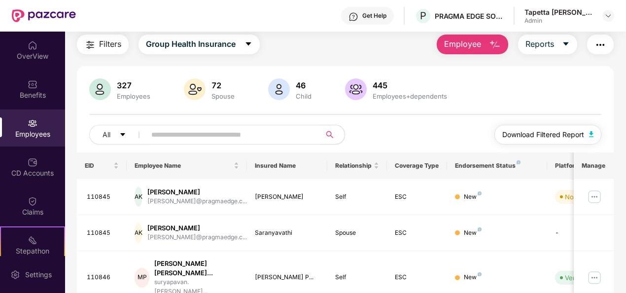
click at [592, 135] on img "button" at bounding box center [591, 134] width 5 height 6
click at [367, 136] on div "All Download Filtered Report" at bounding box center [345, 139] width 513 height 28
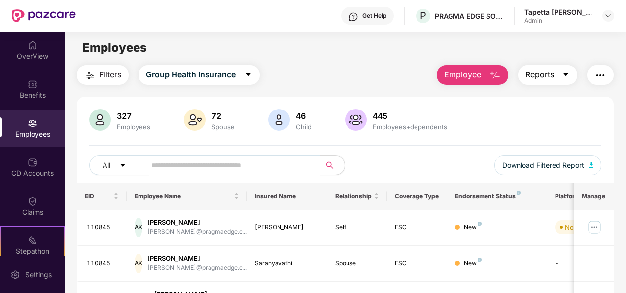
scroll to position [0, 0]
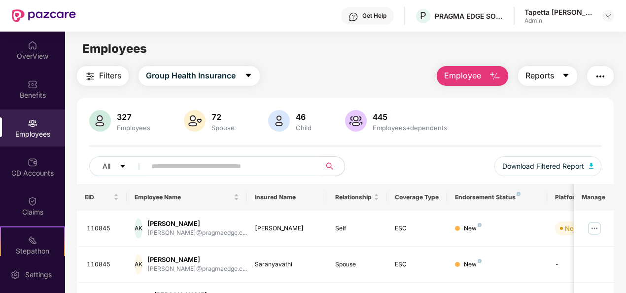
click at [564, 73] on icon "caret-down" at bounding box center [566, 76] width 8 height 8
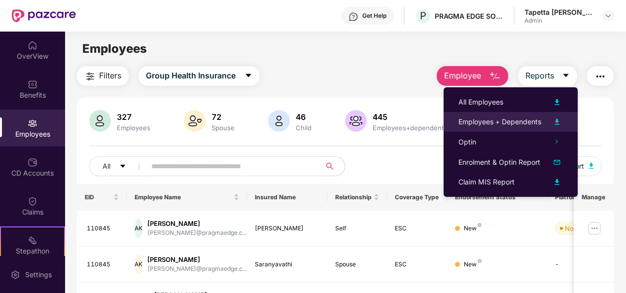
click at [557, 120] on img at bounding box center [557, 122] width 12 height 12
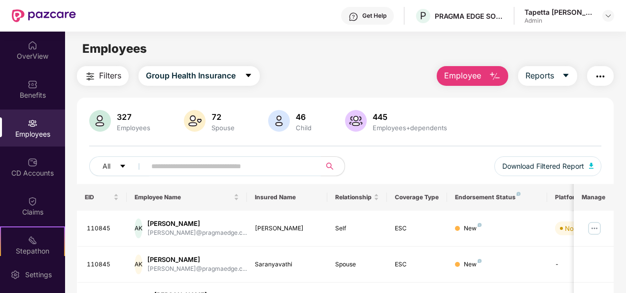
click at [202, 166] on input "text" at bounding box center [229, 166] width 156 height 15
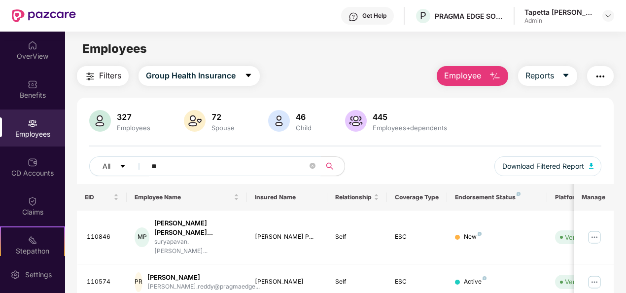
type input "*"
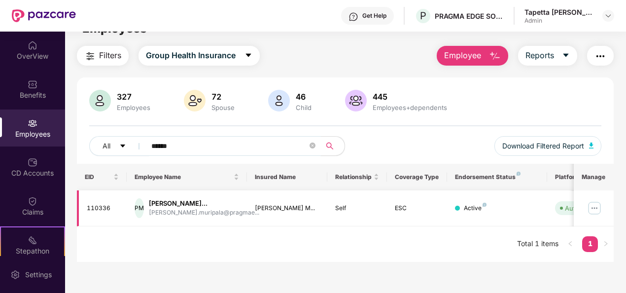
scroll to position [32, 0]
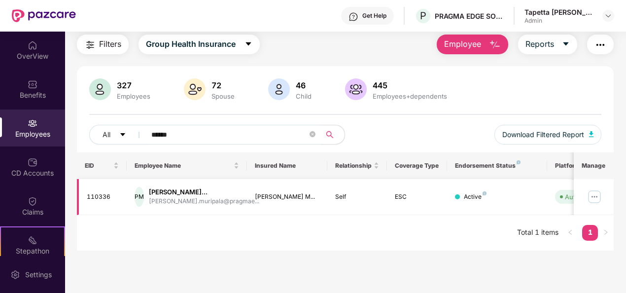
type input "******"
click at [593, 195] on img at bounding box center [595, 197] width 16 height 16
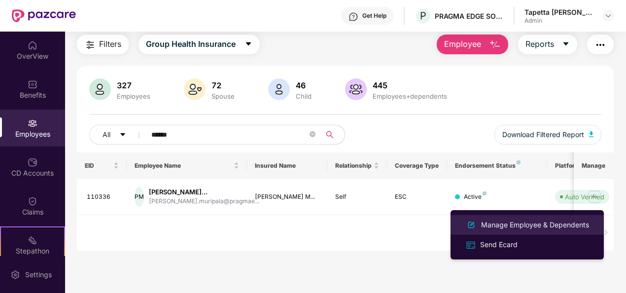
click at [518, 227] on div "Manage Employee & Dependents" at bounding box center [535, 224] width 112 height 11
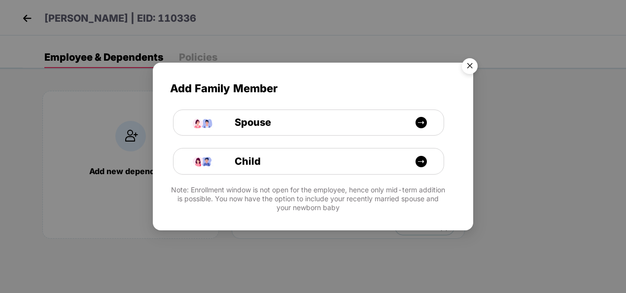
click at [475, 61] on img "Close" at bounding box center [470, 68] width 28 height 28
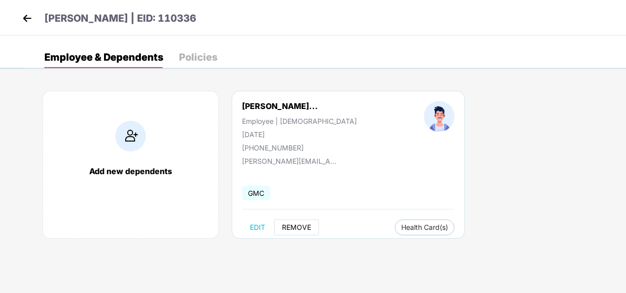
click at [292, 225] on span "REMOVE" at bounding box center [296, 227] width 29 height 8
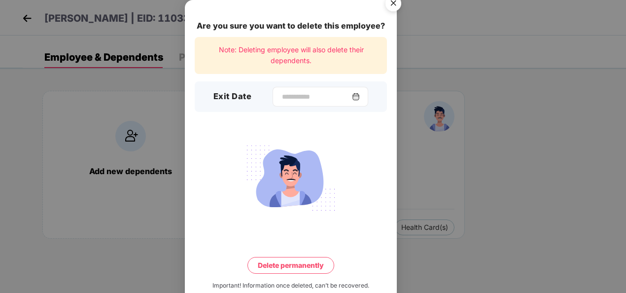
click at [365, 98] on div at bounding box center [321, 97] width 96 height 20
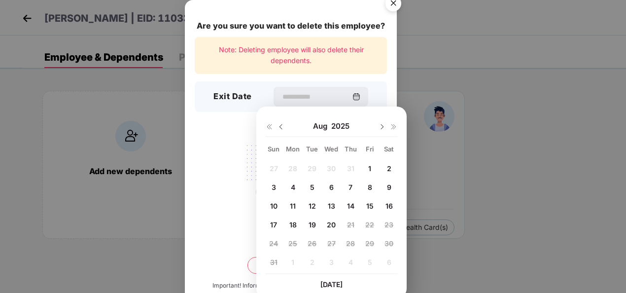
click at [312, 221] on span "19" at bounding box center [312, 224] width 7 height 8
type input "**********"
